Goal: Task Accomplishment & Management: Complete application form

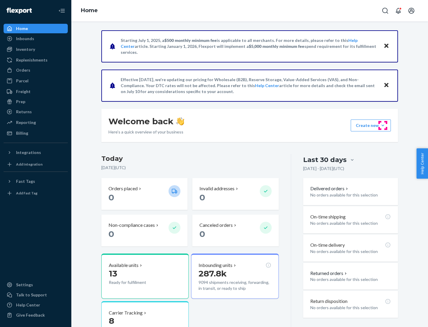
click at [383, 125] on button "Create new Create new inbound Create new order Create new product" at bounding box center [371, 126] width 40 height 12
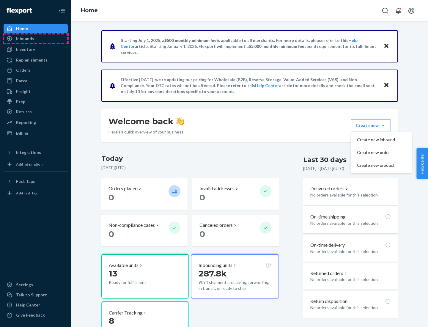
click at [36, 39] on div "Inbounds" at bounding box center [35, 38] width 63 height 8
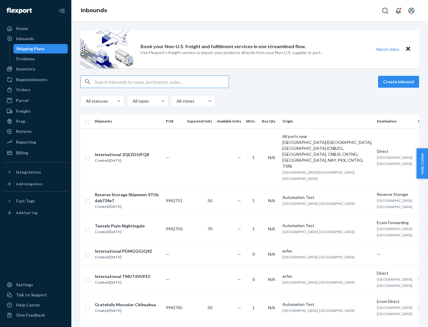
click at [400, 82] on button "Create inbound" at bounding box center [398, 82] width 41 height 12
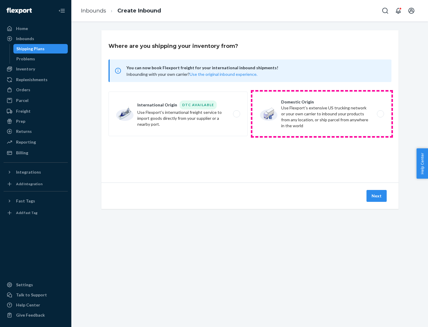
click at [322, 114] on label "Domestic Origin Use Flexport’s extensive US trucking network or your own carrie…" at bounding box center [321, 114] width 139 height 45
click at [380, 114] on input "Domestic Origin Use Flexport’s extensive US trucking network or your own carrie…" at bounding box center [382, 114] width 4 height 4
radio input "true"
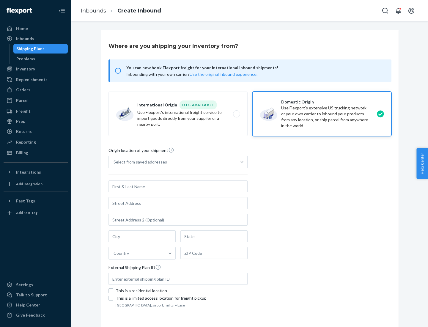
click at [139, 162] on div "Select from saved addresses" at bounding box center [141, 162] width 54 height 6
click at [114, 162] on input "Select from saved addresses" at bounding box center [114, 162] width 1 height 6
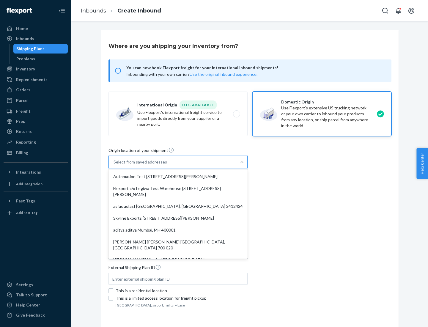
scroll to position [2, 0]
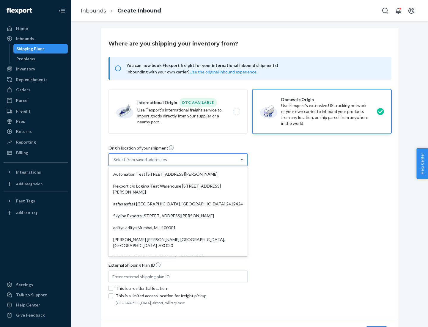
click at [178, 174] on div "Automation Test [STREET_ADDRESS][PERSON_NAME]" at bounding box center [178, 174] width 137 height 12
click at [114, 163] on input "option Automation Test [STREET_ADDRESS][PERSON_NAME]. 9 results available. Use …" at bounding box center [114, 160] width 1 height 6
type input "Automation Test"
type input "9th Floor"
type input "[GEOGRAPHIC_DATA]"
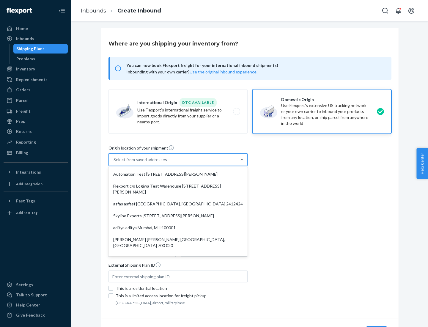
type input "CA"
type input "94104"
type input "[STREET_ADDRESS][PERSON_NAME]"
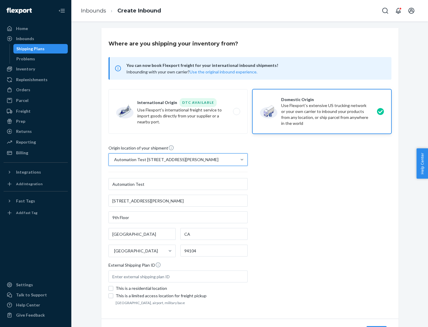
scroll to position [35, 0]
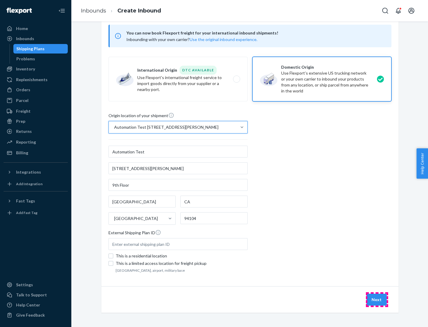
click at [377, 300] on button "Next" at bounding box center [377, 300] width 20 height 12
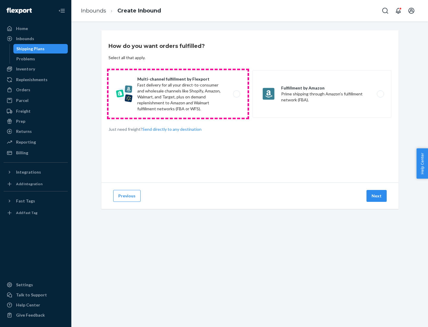
click at [178, 94] on label "Multi-channel fulfillment by Flexport Fast delivery for all your direct-to-cons…" at bounding box center [178, 94] width 139 height 48
click at [236, 94] on input "Multi-channel fulfillment by Flexport Fast delivery for all your direct-to-cons…" at bounding box center [238, 94] width 4 height 4
radio input "true"
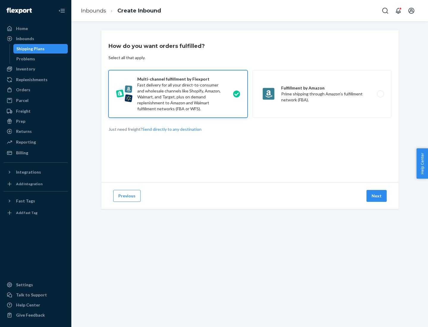
click at [377, 196] on button "Next" at bounding box center [377, 196] width 20 height 12
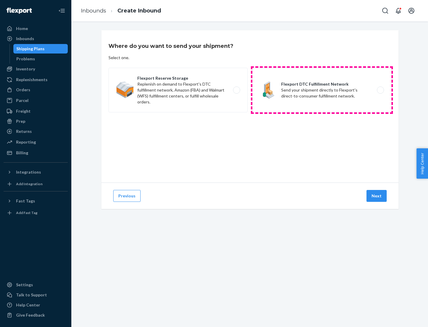
click at [322, 90] on label "Flexport DTC Fulfillment Network Send your shipment directly to Flexport's dire…" at bounding box center [321, 90] width 139 height 45
click at [380, 90] on input "Flexport DTC Fulfillment Network Send your shipment directly to Flexport's dire…" at bounding box center [382, 90] width 4 height 4
radio input "true"
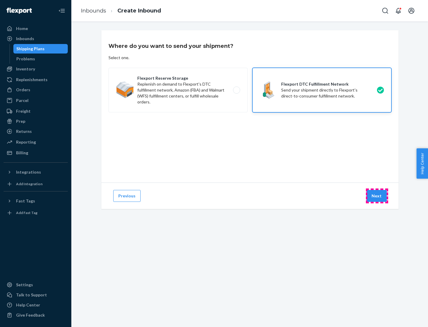
click at [377, 196] on button "Next" at bounding box center [377, 196] width 20 height 12
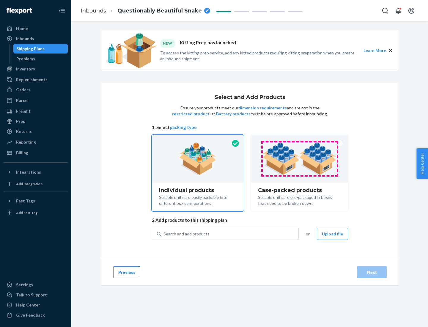
click at [300, 159] on img at bounding box center [300, 158] width 74 height 33
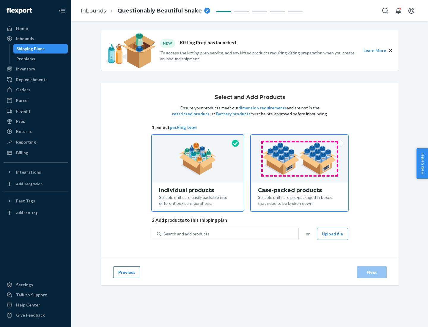
click at [300, 139] on input "Case-packed products Sellable units are pre-packaged in boxes that need to be b…" at bounding box center [300, 137] width 4 height 4
radio input "true"
radio input "false"
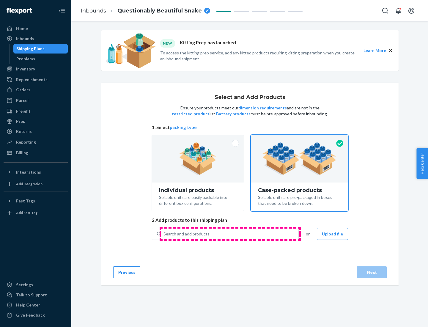
click at [230, 234] on div "Search and add products" at bounding box center [229, 234] width 137 height 11
click at [164, 234] on input "Search and add products" at bounding box center [164, 234] width 1 height 6
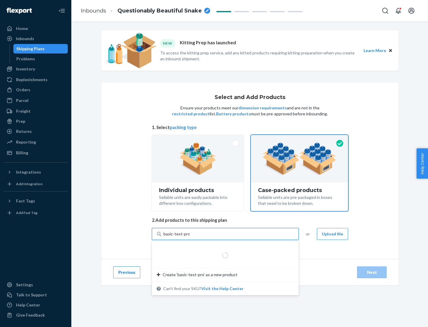
type input "basic-test-product-1"
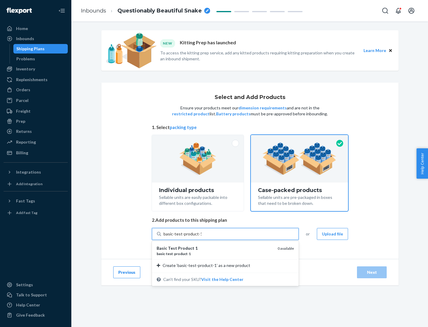
click at [215, 254] on div "basic - test - product - 1" at bounding box center [215, 253] width 116 height 5
click at [202, 237] on input "basic-test-product-1" at bounding box center [183, 234] width 38 height 6
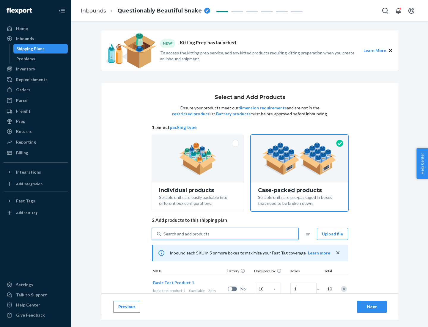
scroll to position [21, 0]
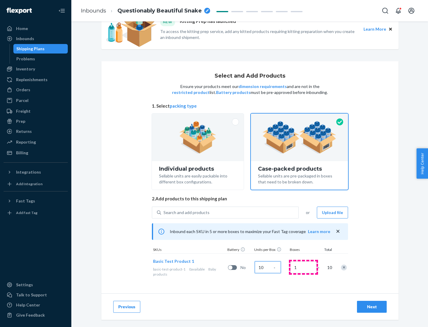
type input "10"
type input "7"
click at [372, 307] on div "Next" at bounding box center [372, 307] width 20 height 6
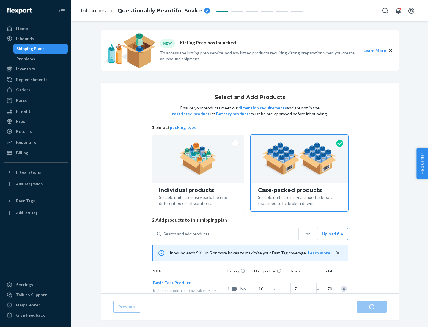
radio input "true"
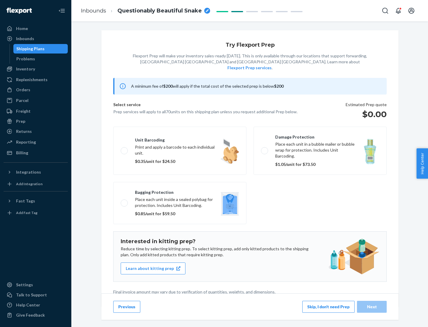
scroll to position [1, 0]
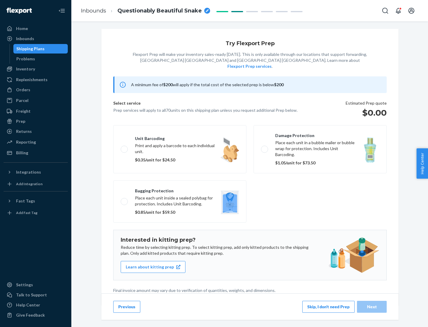
click at [180, 189] on label "Bagging protection Place each unit inside a sealed polybag for protection. Incl…" at bounding box center [179, 201] width 133 height 42
click at [125, 200] on input "Bagging protection Place each unit inside a sealed polybag for protection. Incl…" at bounding box center [123, 202] width 4 height 4
checkbox input "true"
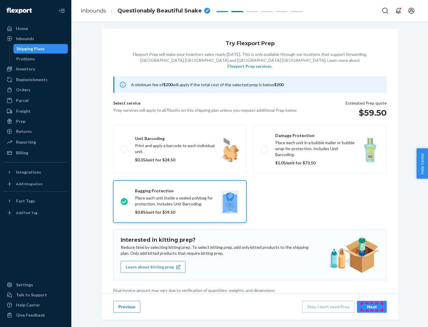
click at [372, 307] on div "Next" at bounding box center [372, 307] width 20 height 6
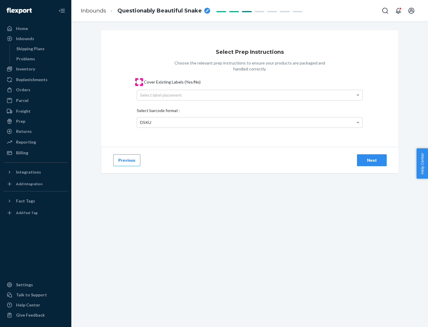
click at [139, 82] on input "Cover Existing Labels (Yes/No)" at bounding box center [139, 82] width 5 height 5
checkbox input "true"
click at [250, 95] on div "Select label placement" at bounding box center [249, 95] width 225 height 10
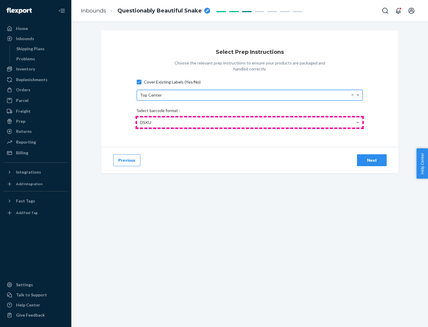
click at [250, 122] on div "DSKU" at bounding box center [249, 122] width 225 height 10
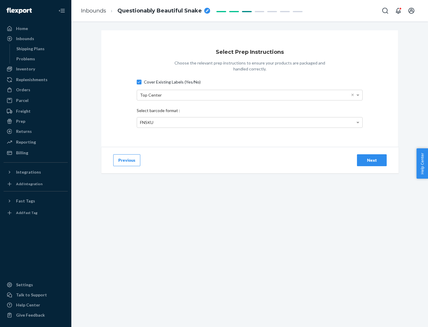
click at [372, 160] on div "Next" at bounding box center [372, 160] width 20 height 6
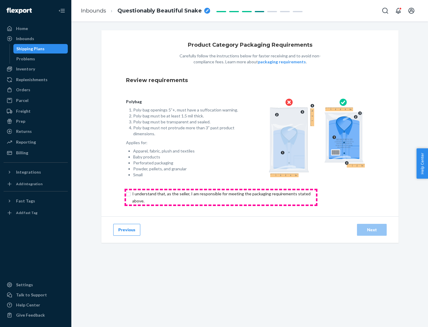
click at [221, 197] on input "checkbox" at bounding box center [225, 197] width 198 height 14
checkbox input "true"
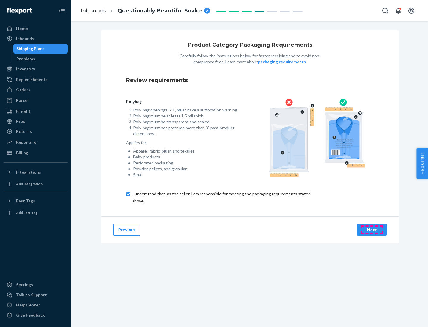
click at [372, 230] on div "Next" at bounding box center [372, 230] width 20 height 6
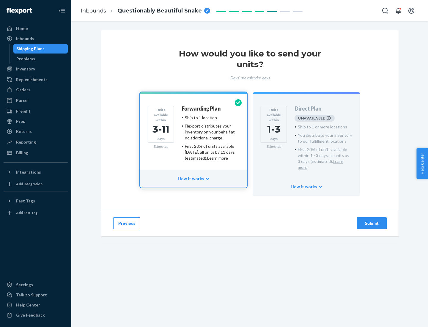
click at [202, 109] on h4 "Forwarding Plan" at bounding box center [201, 109] width 39 height 6
click at [372, 220] on div "Submit" at bounding box center [372, 223] width 20 height 6
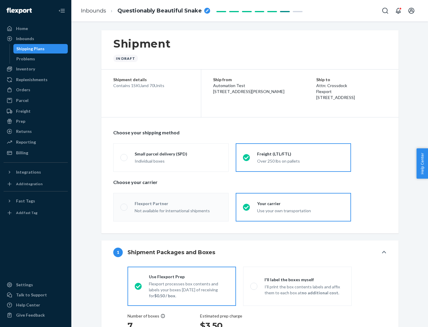
radio input "true"
radio input "false"
radio input "true"
radio input "false"
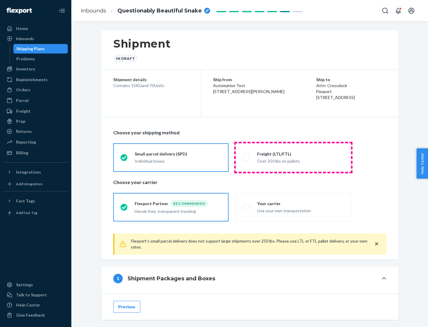
click at [293, 157] on div "Over 250 lbs on pallets" at bounding box center [300, 160] width 87 height 7
click at [247, 157] on input "Freight (LTL/FTL) Over 250 lbs on pallets" at bounding box center [245, 158] width 4 height 4
radio input "true"
radio input "false"
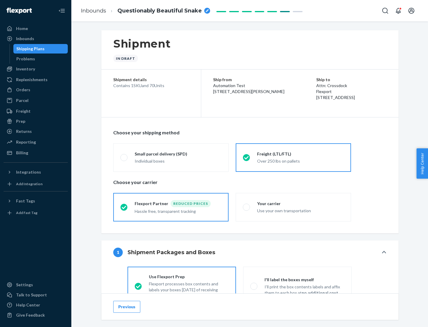
scroll to position [33, 0]
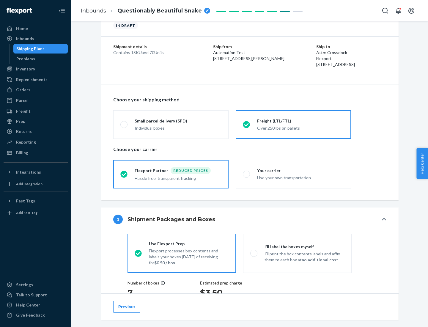
click at [171, 174] on div "Hassle free, transparent tracking" at bounding box center [178, 177] width 87 height 7
click at [124, 174] on input "Flexport Partner Reduced prices Hassle free, transparent tracking" at bounding box center [122, 174] width 4 height 4
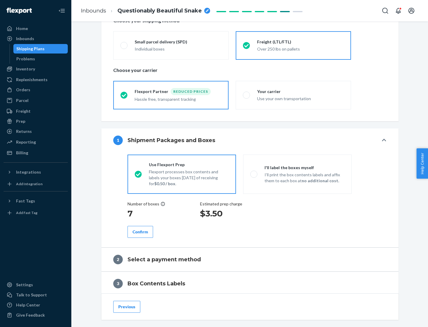
click at [297, 174] on p "I’ll print the box contents labels and affix them to each box at no additional …" at bounding box center [305, 178] width 80 height 12
click at [254, 174] on input "I'll label the boxes myself I’ll print the box contents labels and affix them t…" at bounding box center [252, 174] width 4 height 4
radio input "true"
radio input "false"
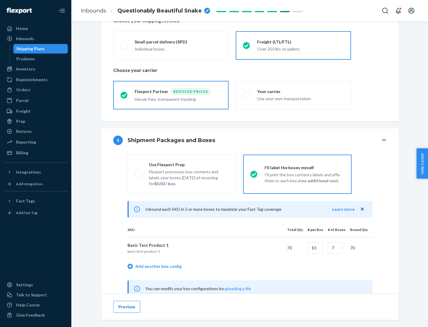
scroll to position [186, 0]
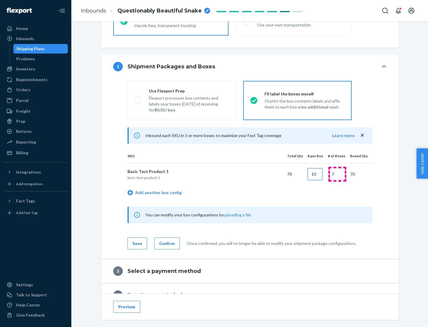
type input "10"
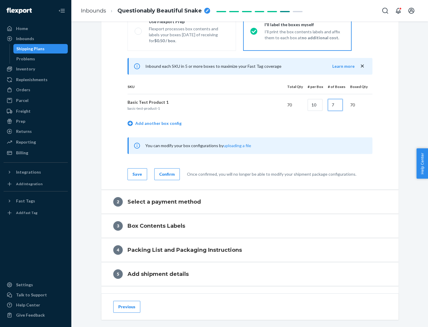
type input "7"
click at [166, 174] on div "Confirm" at bounding box center [166, 174] width 15 height 6
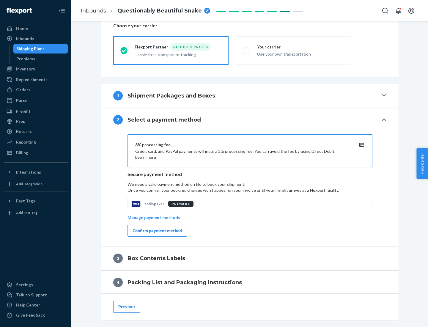
scroll to position [213, 0]
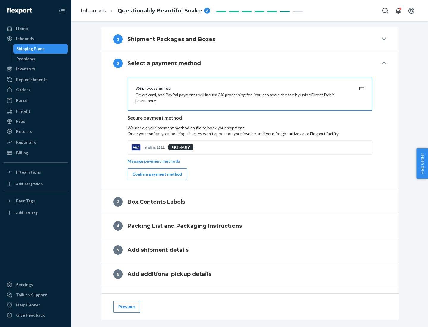
click at [157, 174] on div "Confirm payment method" at bounding box center [157, 174] width 49 height 6
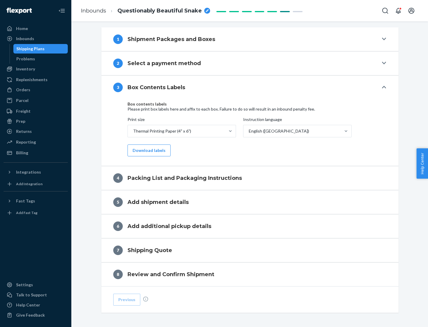
scroll to position [189, 0]
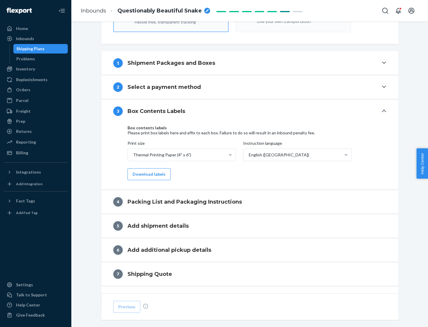
click at [148, 174] on button "Download labels" at bounding box center [149, 174] width 43 height 12
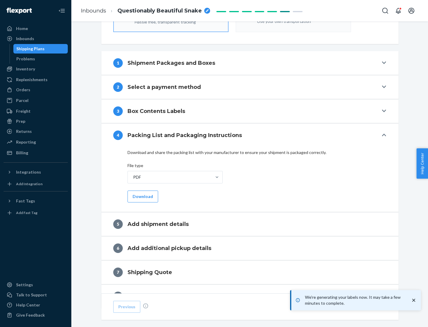
scroll to position [212, 0]
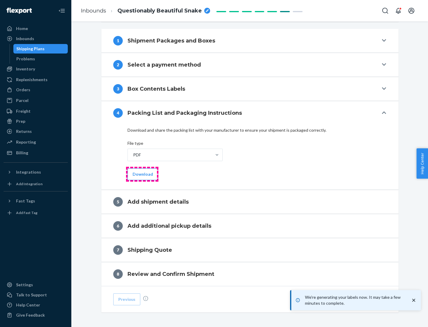
click at [142, 174] on button "Download" at bounding box center [143, 174] width 31 height 12
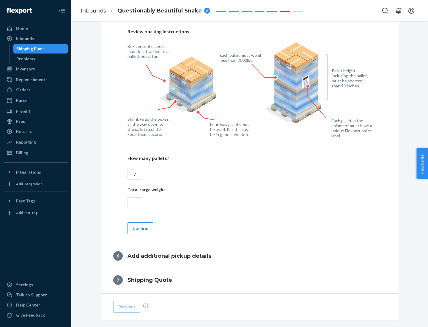
scroll to position [410, 0]
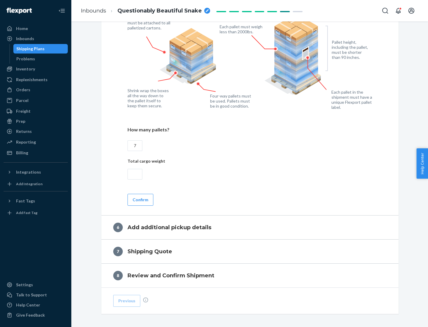
type input "7"
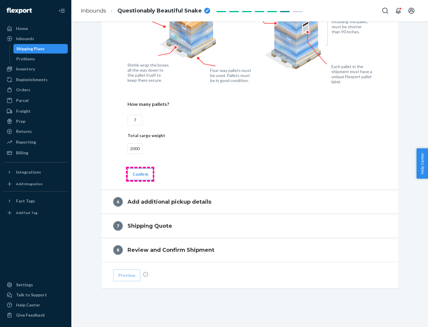
type input "2000"
click at [140, 174] on button "Confirm" at bounding box center [141, 174] width 26 height 12
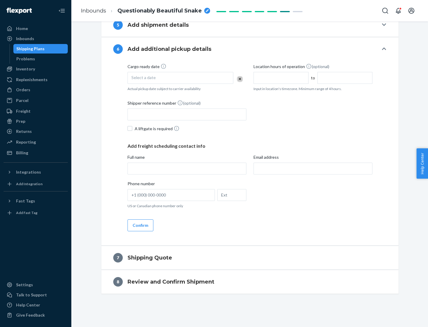
scroll to position [227, 0]
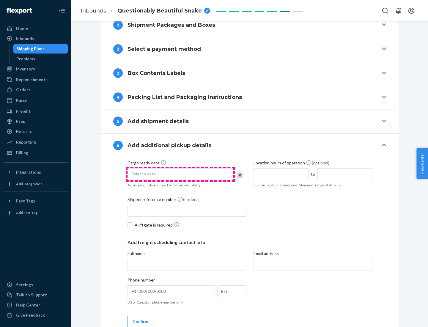
click at [180, 174] on div "Select a date" at bounding box center [181, 174] width 106 height 12
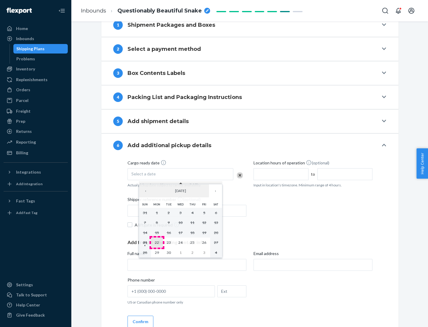
click at [157, 242] on abbr "22" at bounding box center [157, 242] width 4 height 4
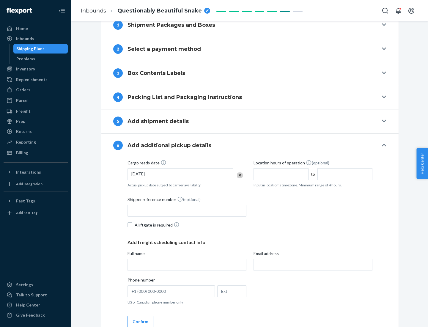
scroll to position [318, 0]
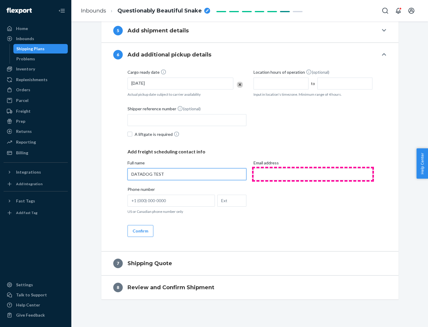
type input "DATADOG TEST"
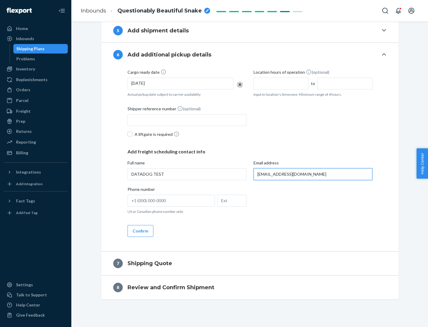
scroll to position [324, 0]
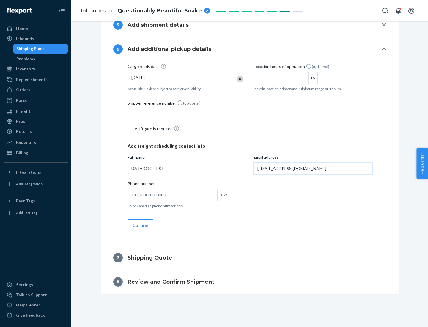
type input "[EMAIL_ADDRESS][DOMAIN_NAME]"
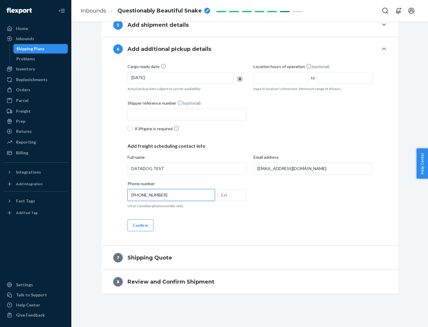
type input "[PHONE_NUMBER]"
click at [140, 225] on button "Confirm" at bounding box center [141, 225] width 26 height 12
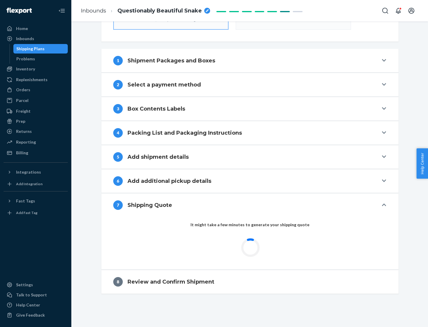
scroll to position [213, 0]
